Goal: Task Accomplishment & Management: Use online tool/utility

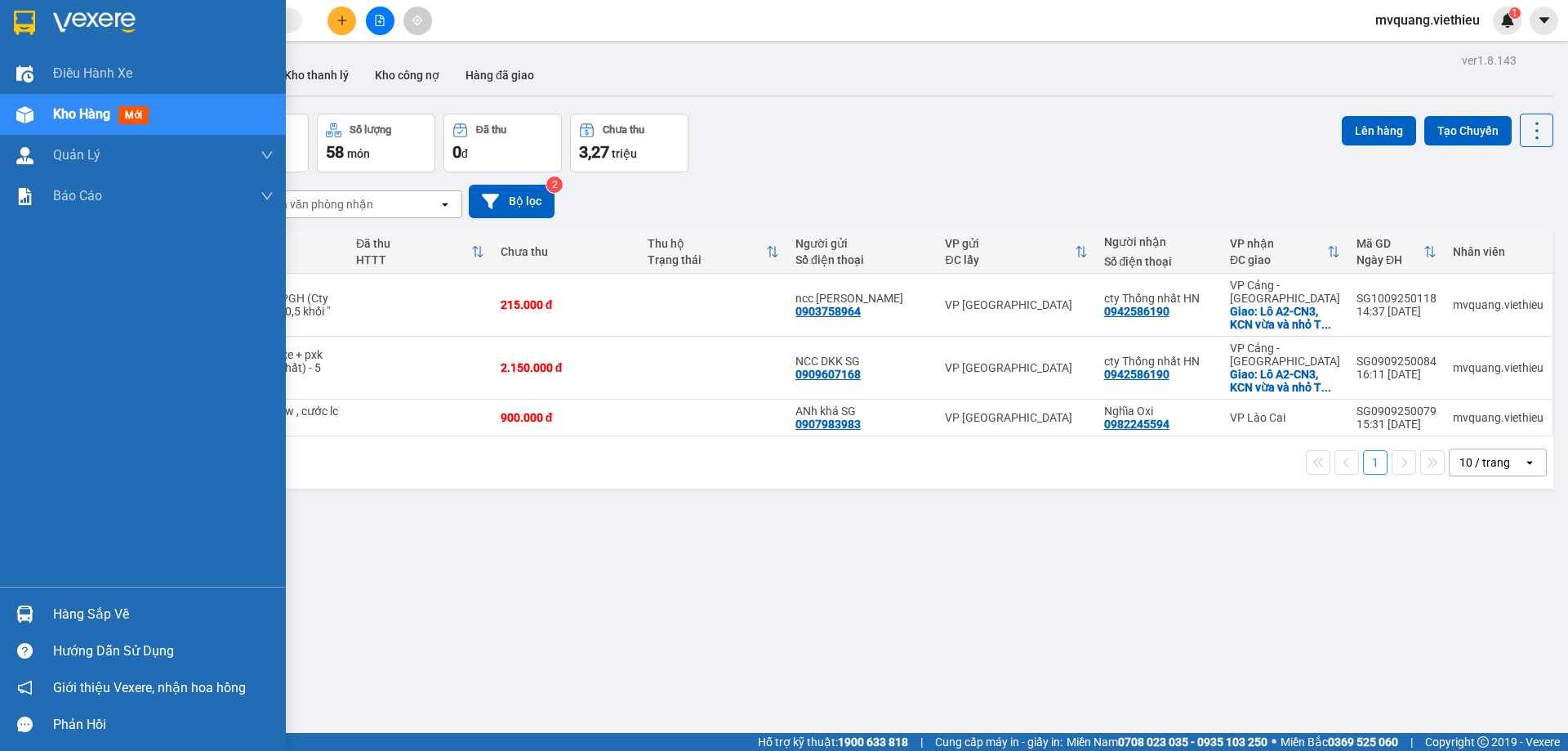
click at [36, 616] on div at bounding box center [25, 614] width 29 height 29
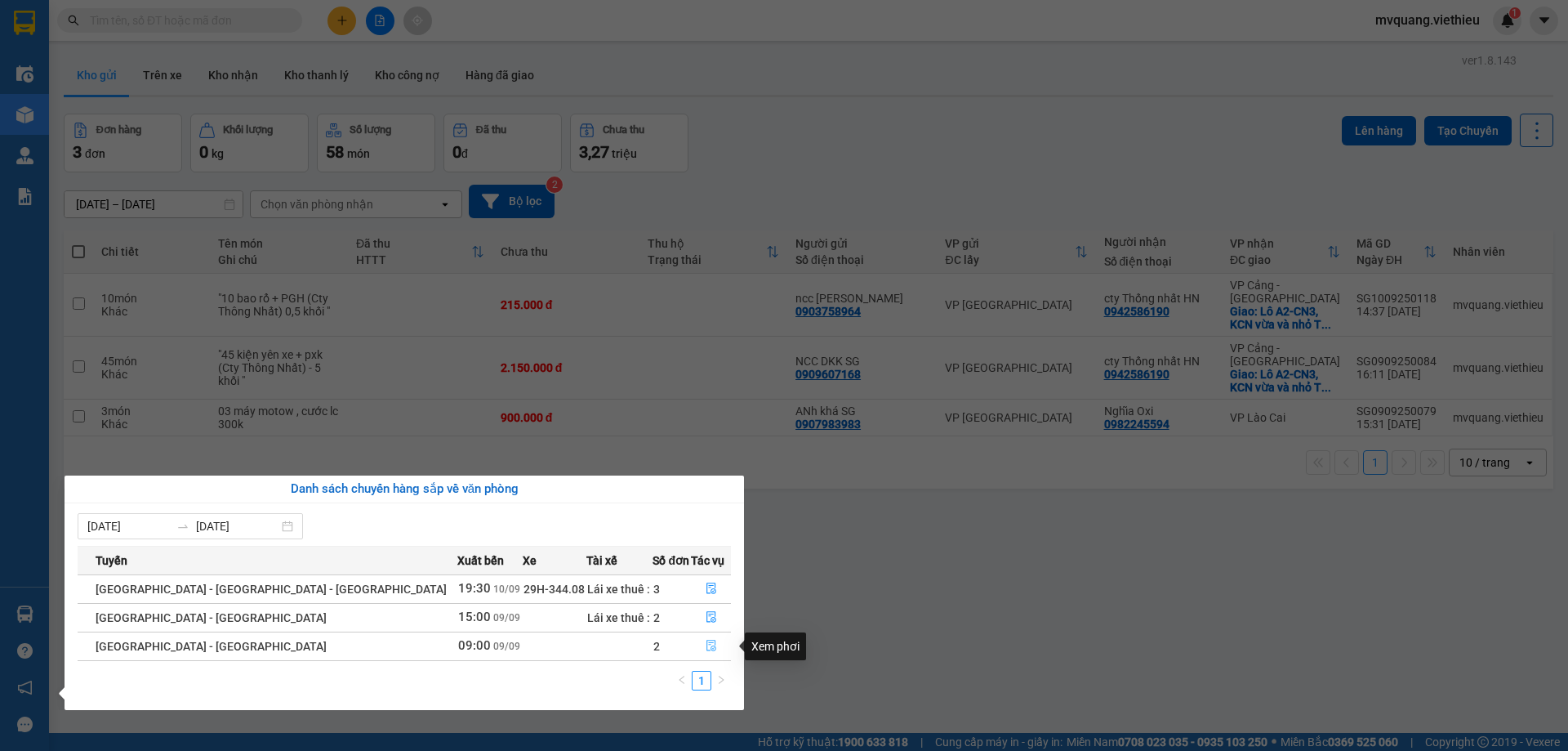
click at [706, 649] on icon "file-done" at bounding box center [711, 646] width 10 height 12
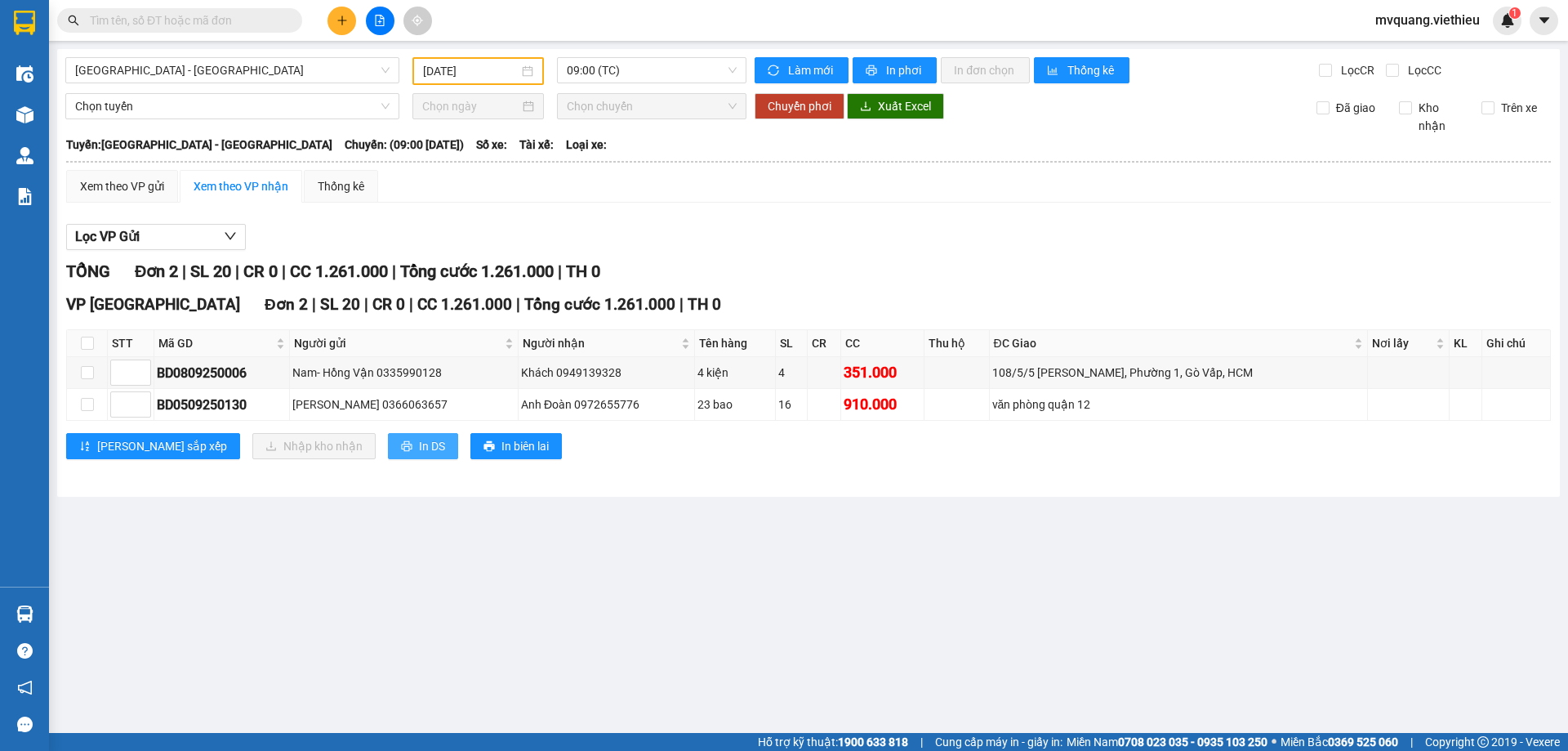
click at [419, 449] on span "In DS" at bounding box center [432, 446] width 26 height 18
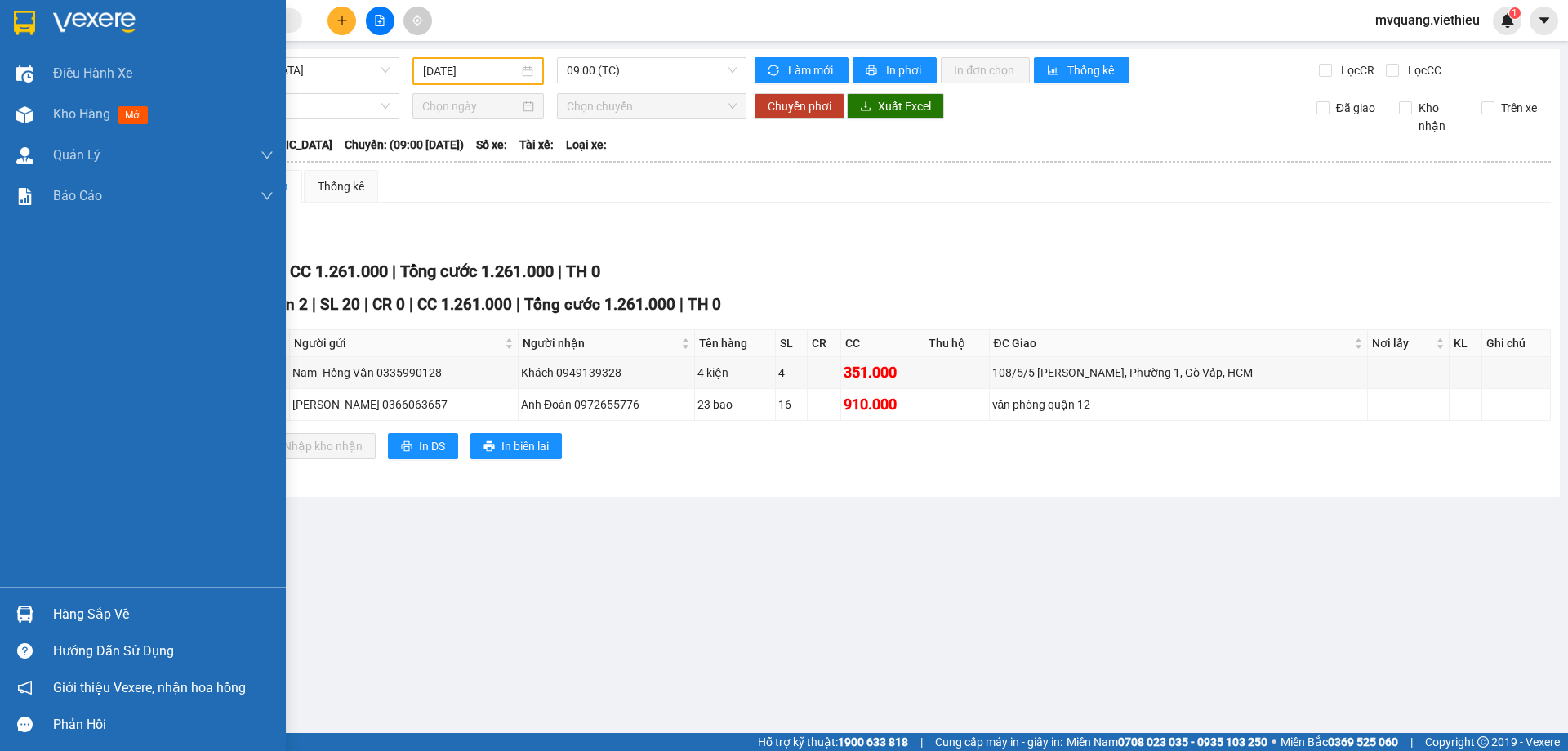
click at [59, 620] on div "Hàng sắp về" at bounding box center [163, 614] width 220 height 25
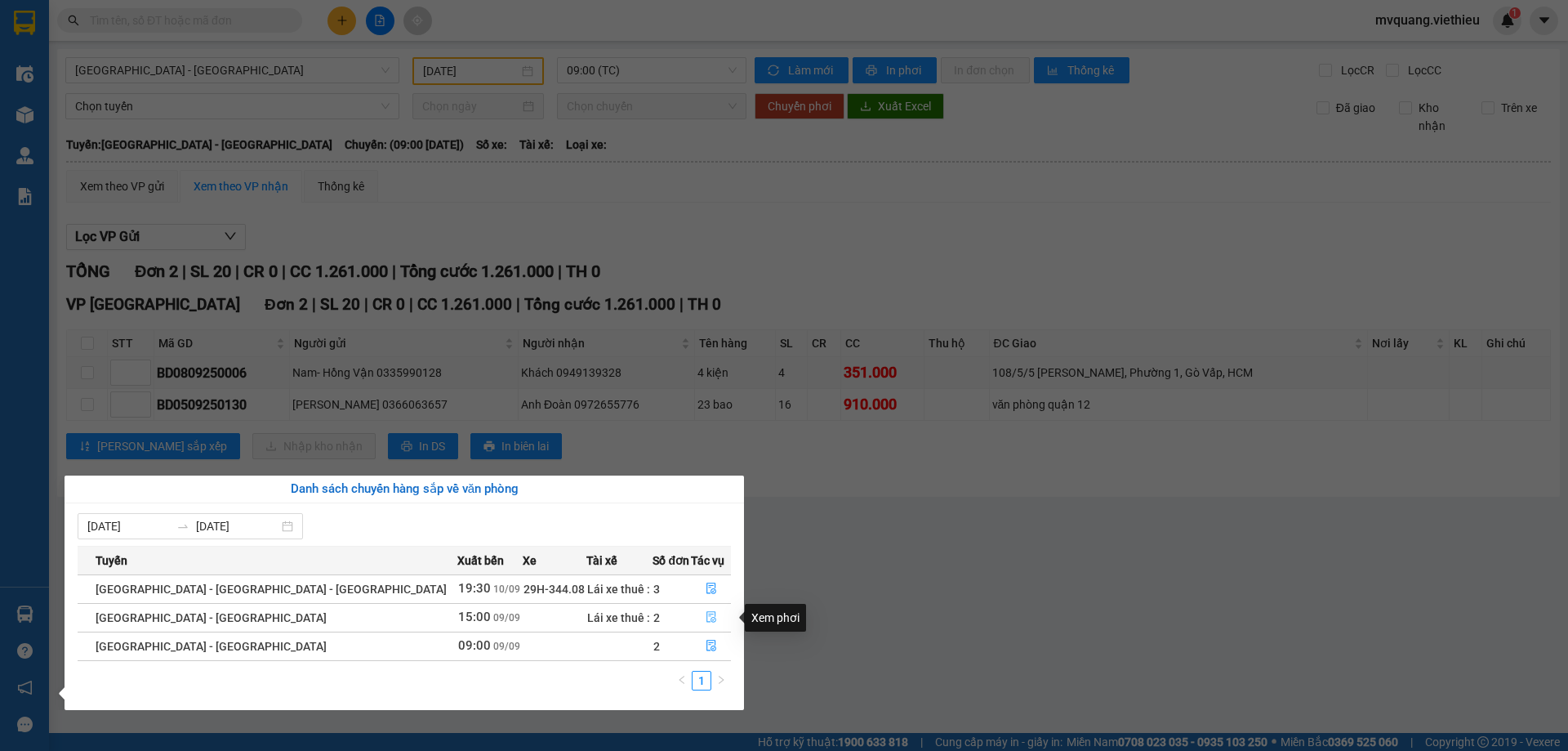
click at [705, 615] on icon "file-done" at bounding box center [711, 617] width 12 height 12
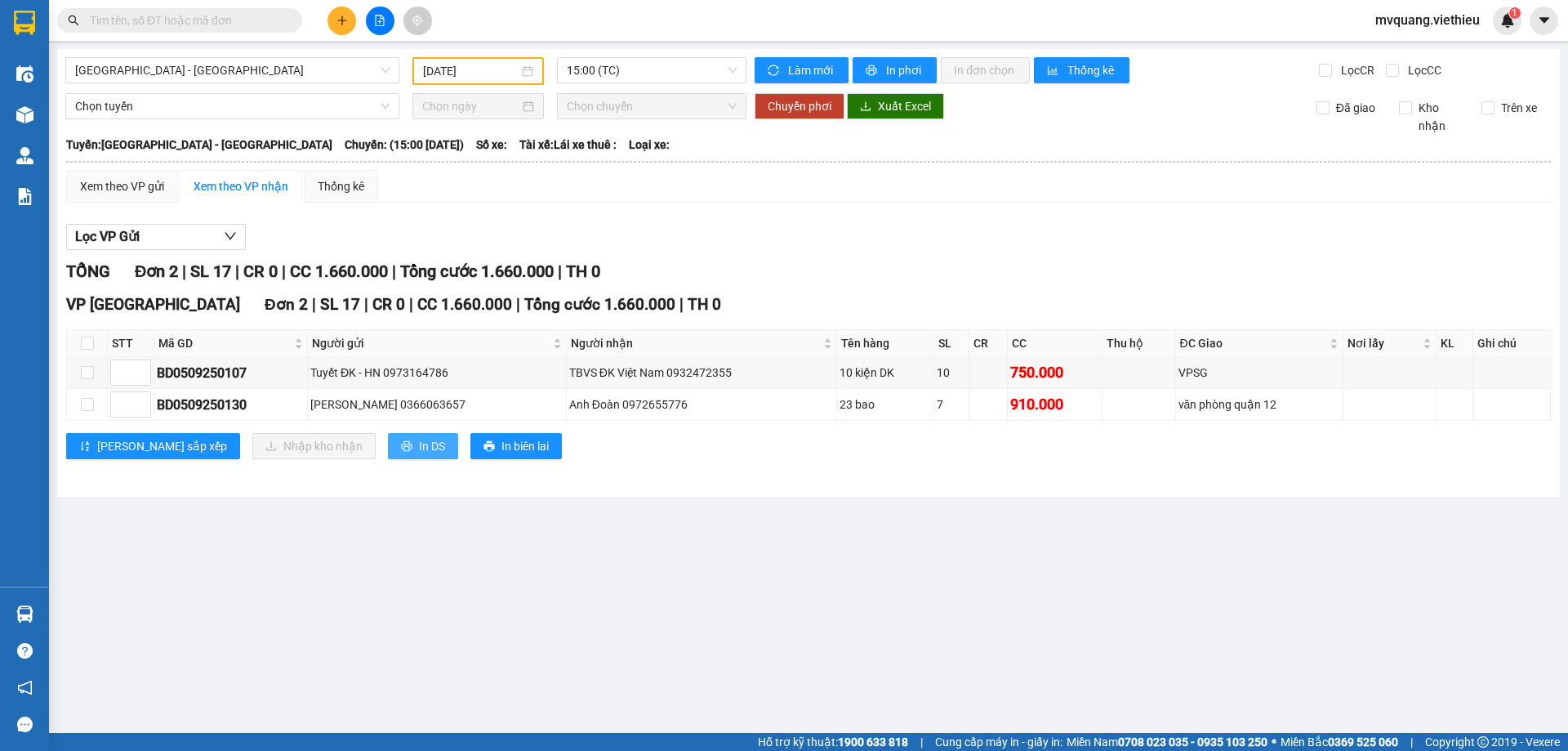
click at [388, 451] on button "In DS" at bounding box center [423, 446] width 70 height 26
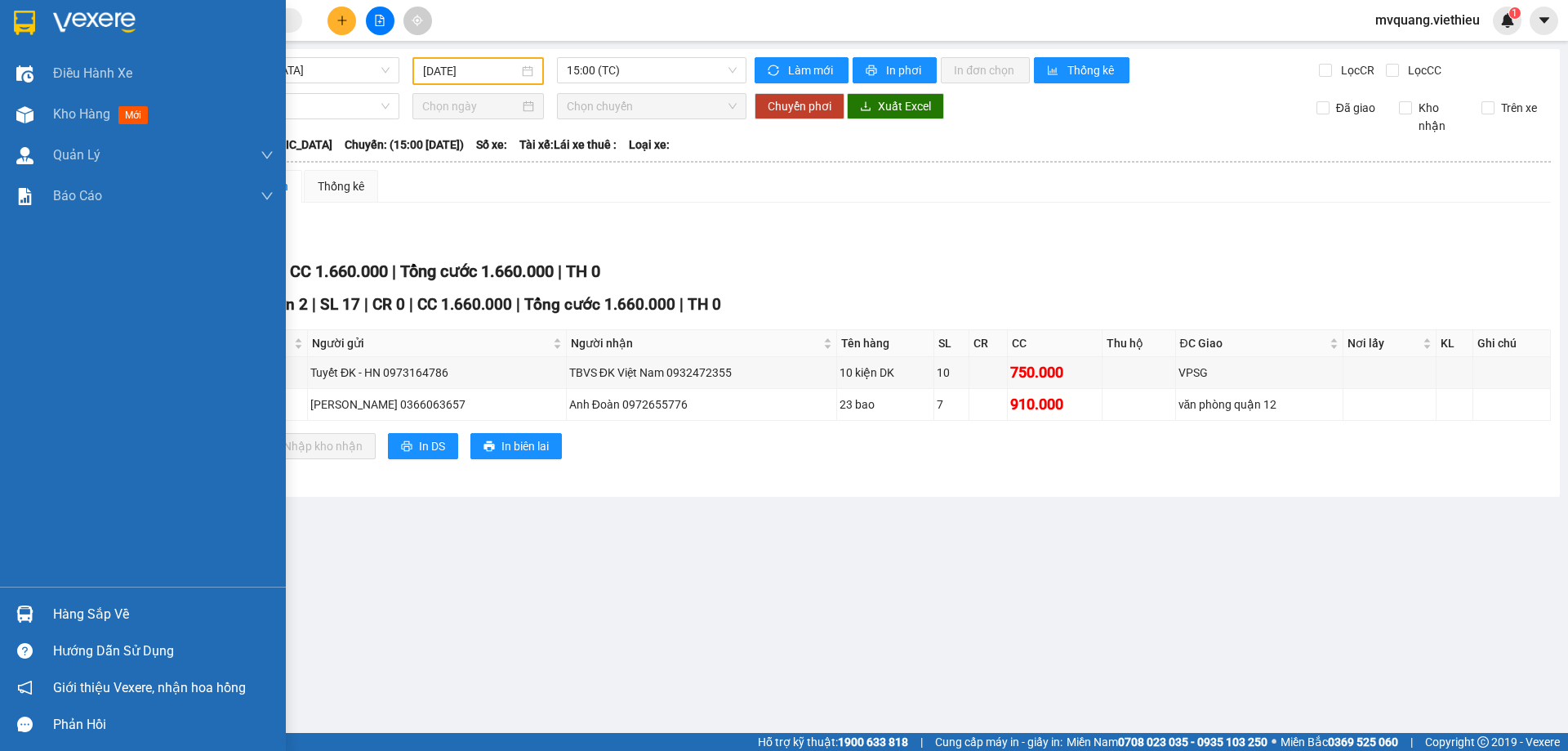
click at [38, 603] on div at bounding box center [25, 614] width 29 height 29
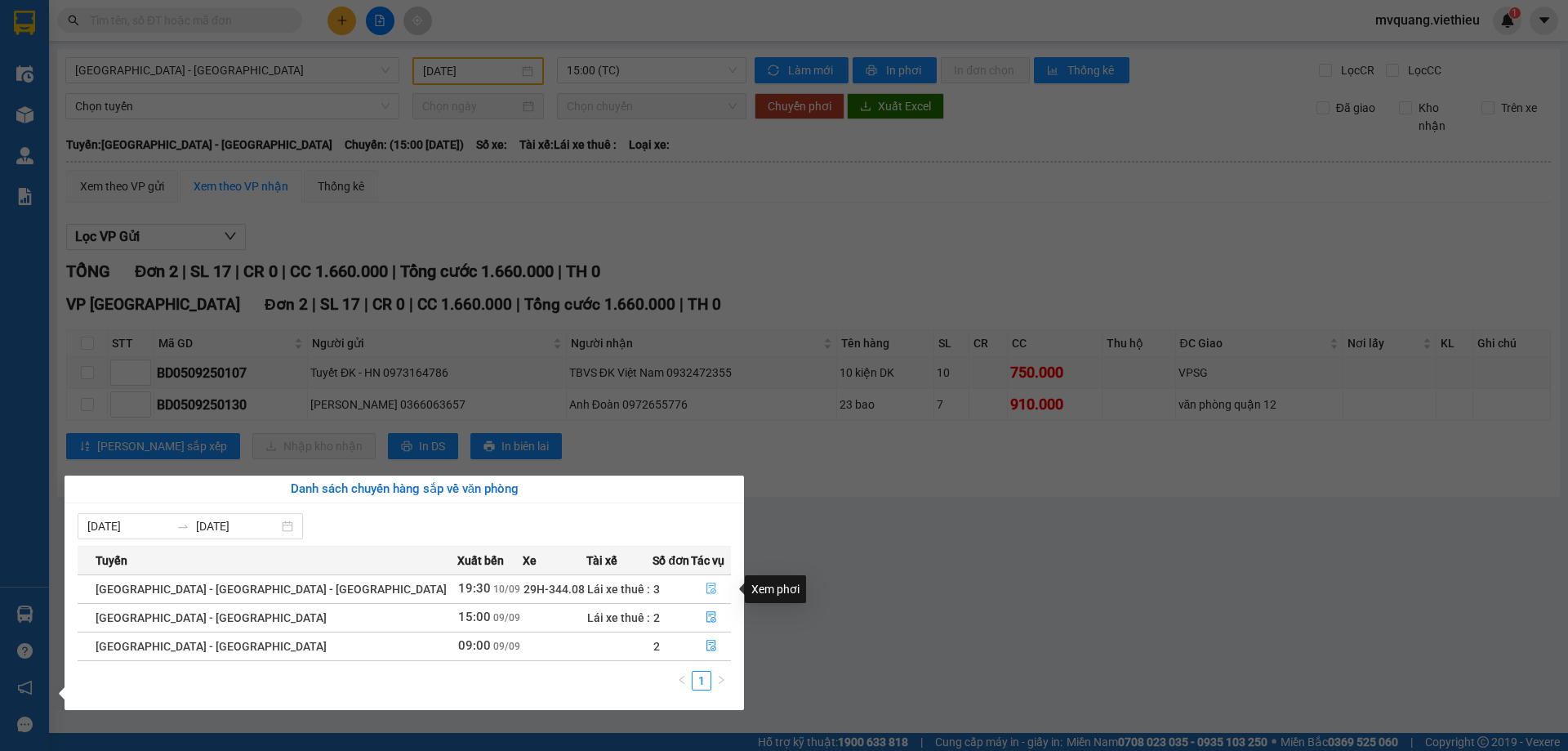
click at [706, 586] on icon "file-done" at bounding box center [711, 589] width 10 height 12
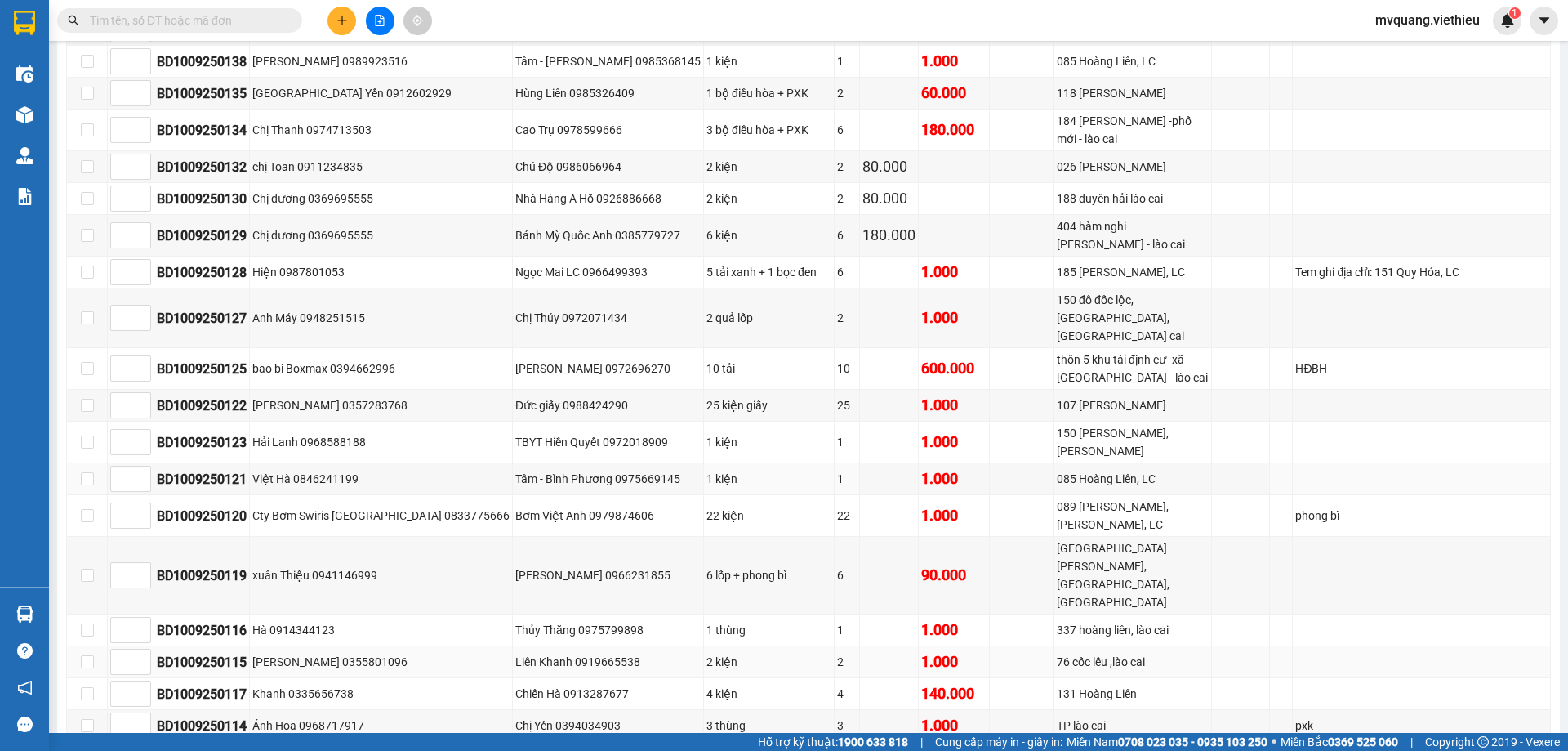
scroll to position [735, 0]
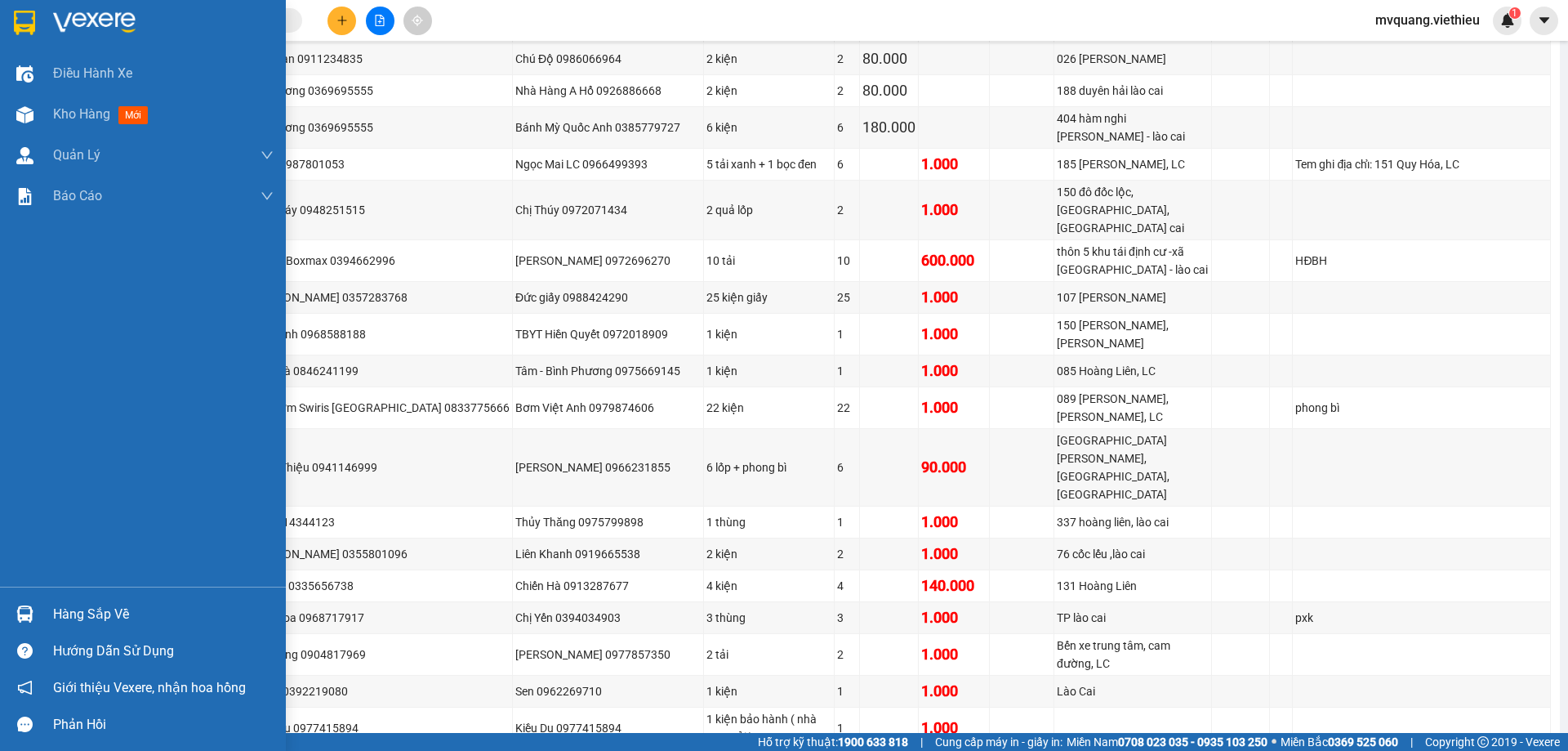
click at [36, 610] on div at bounding box center [25, 614] width 29 height 29
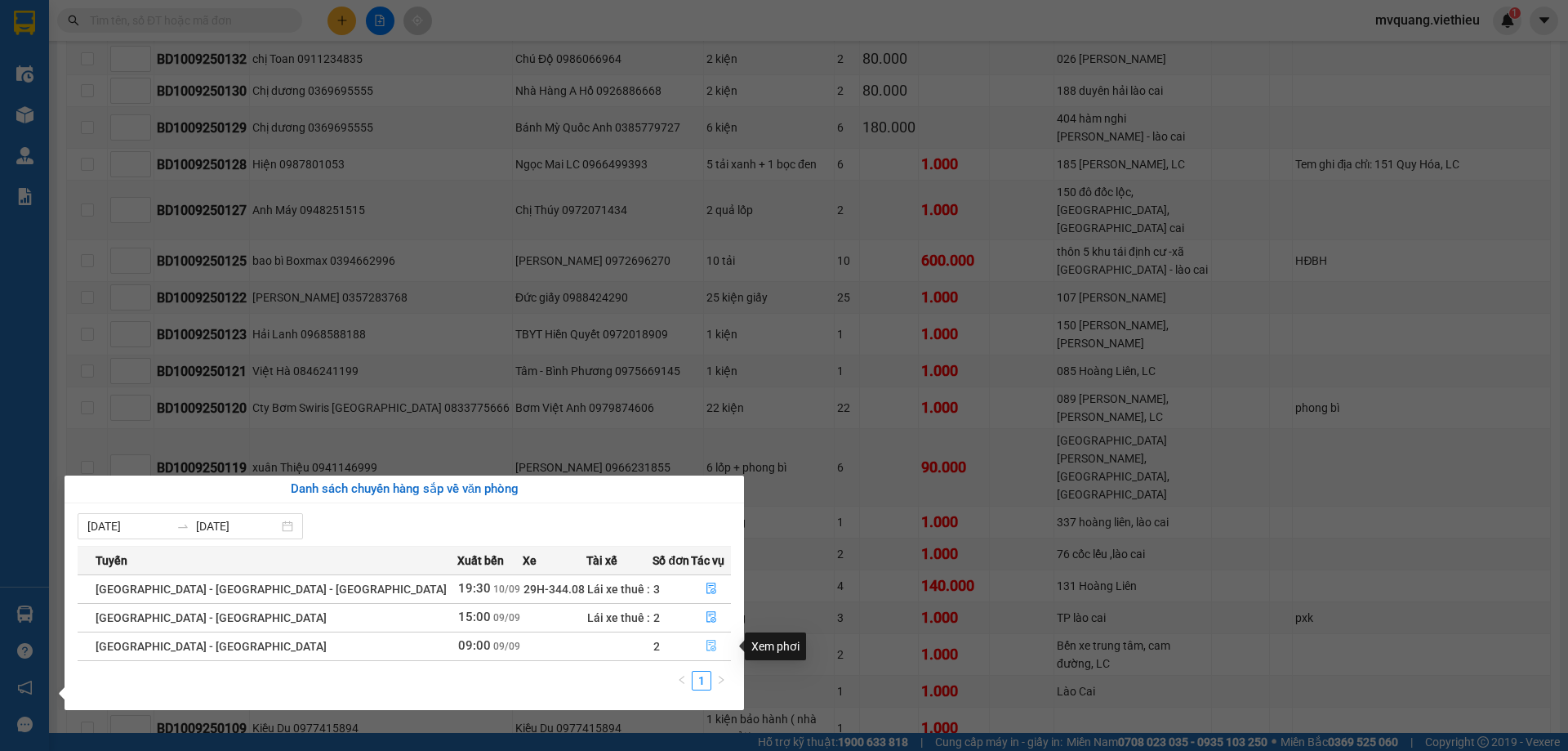
click at [705, 641] on icon "file-done" at bounding box center [711, 645] width 12 height 12
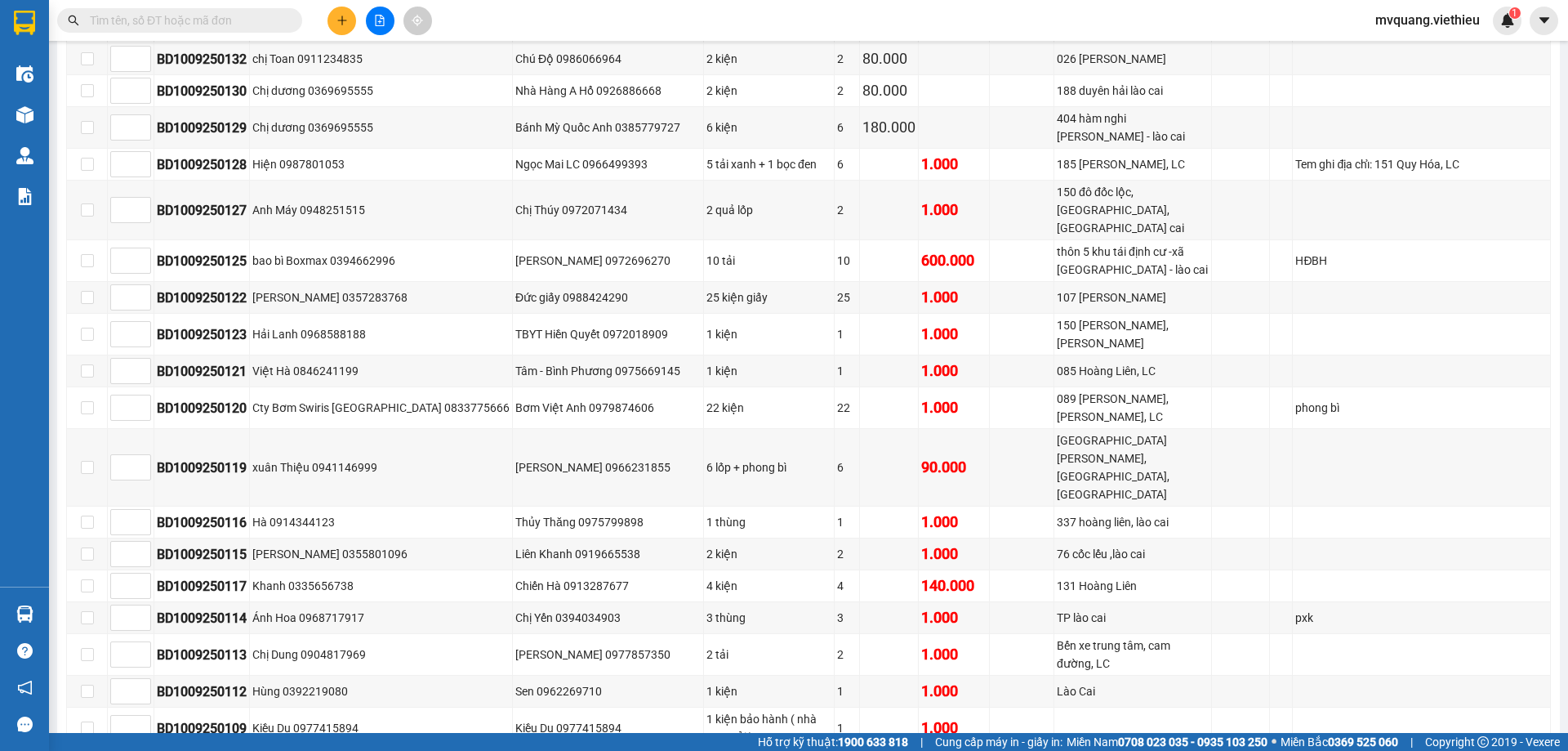
type input "09/09/2025"
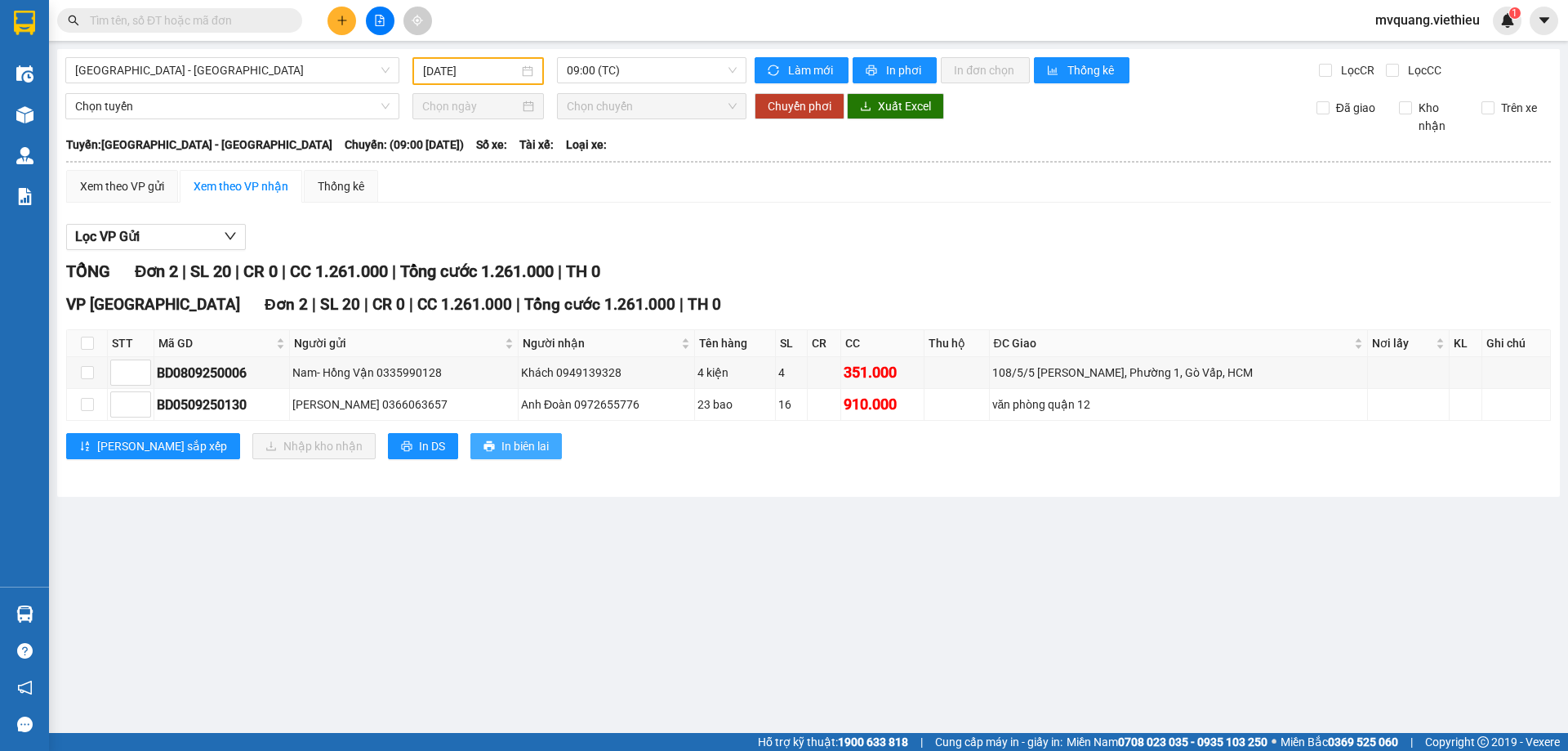
click at [489, 449] on button "In biên lai" at bounding box center [516, 446] width 92 height 26
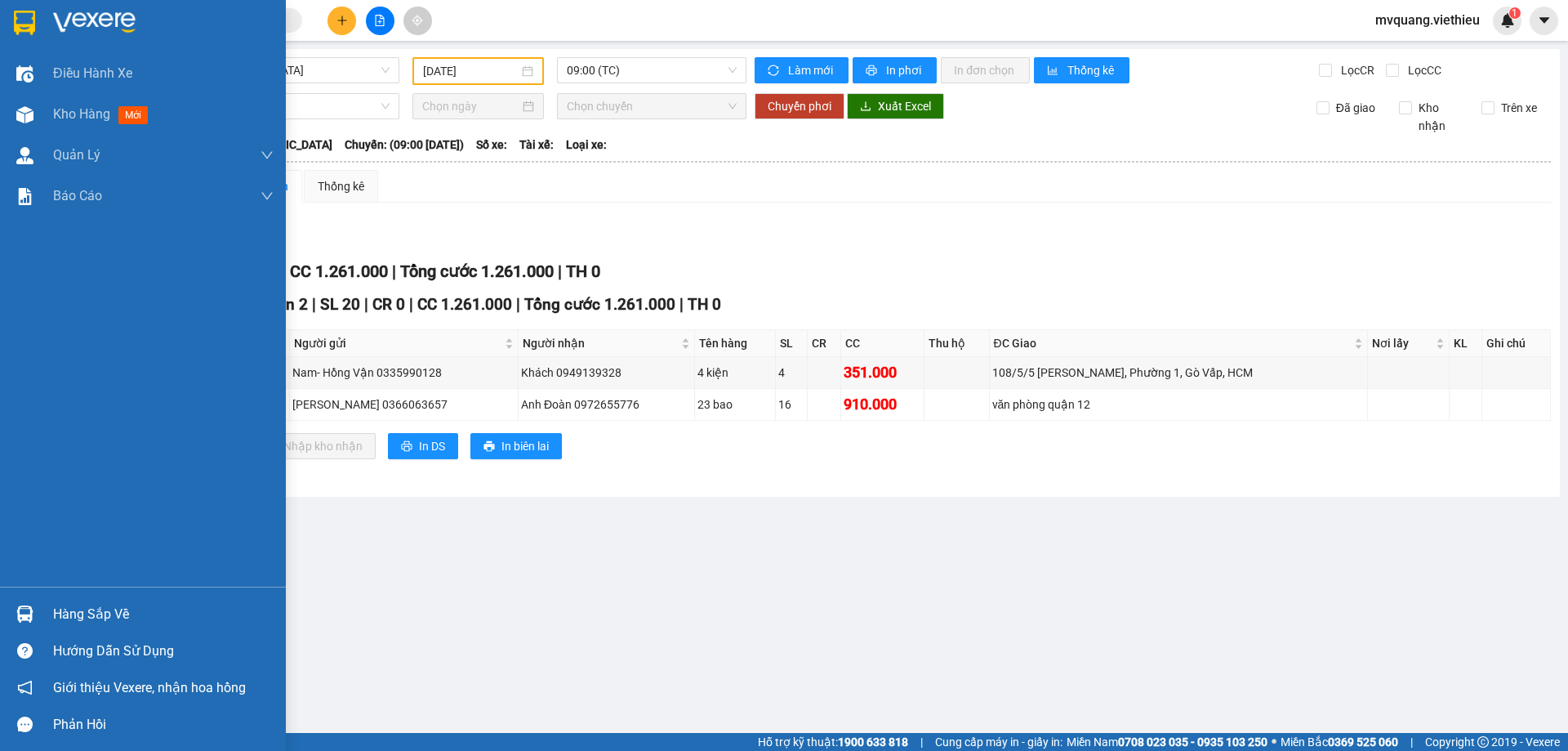
click at [26, 610] on img at bounding box center [25, 613] width 17 height 17
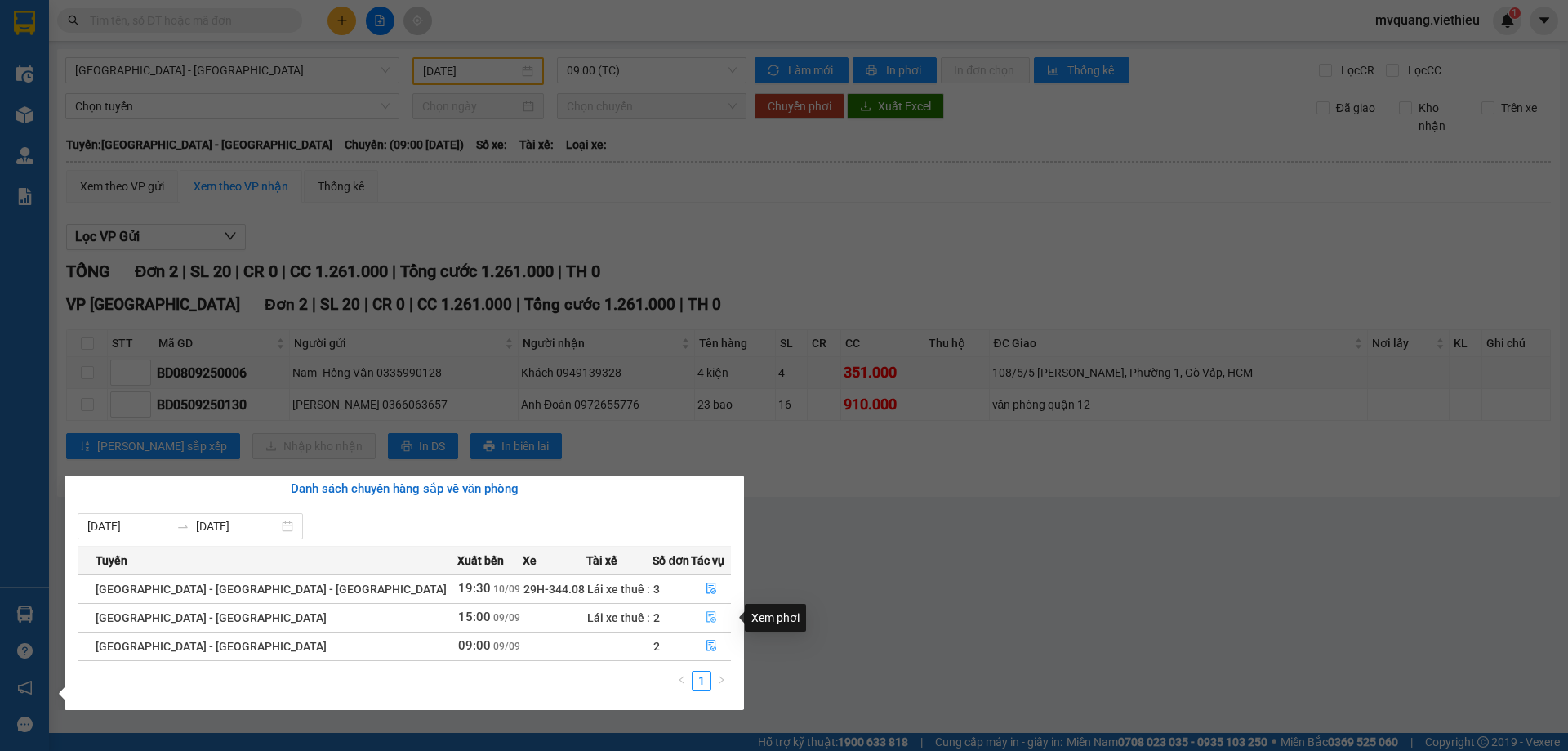
click at [706, 619] on icon "file-done" at bounding box center [711, 618] width 10 height 12
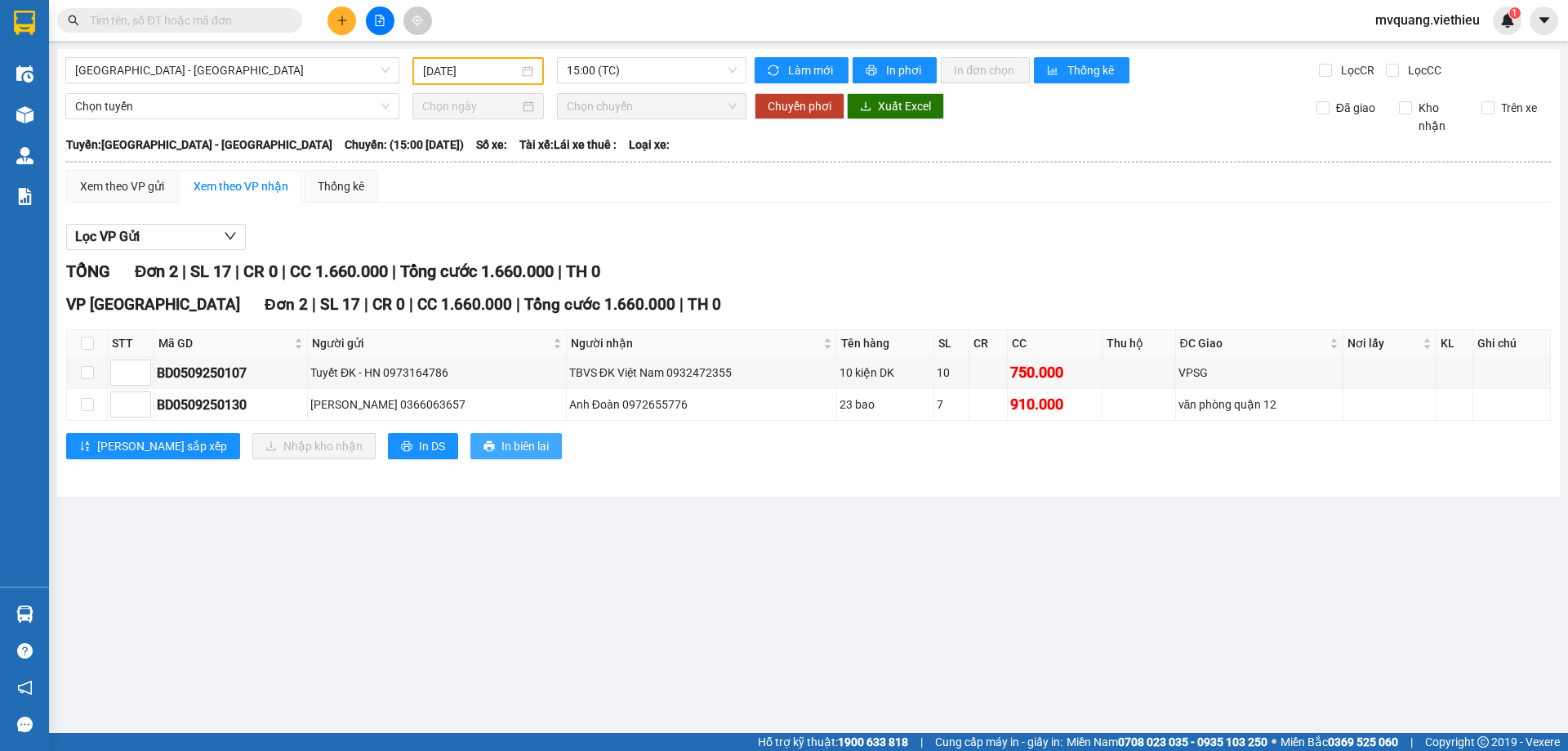
click at [501, 439] on span "In biên lai" at bounding box center [525, 446] width 47 height 18
